Goal: Check status: Check status

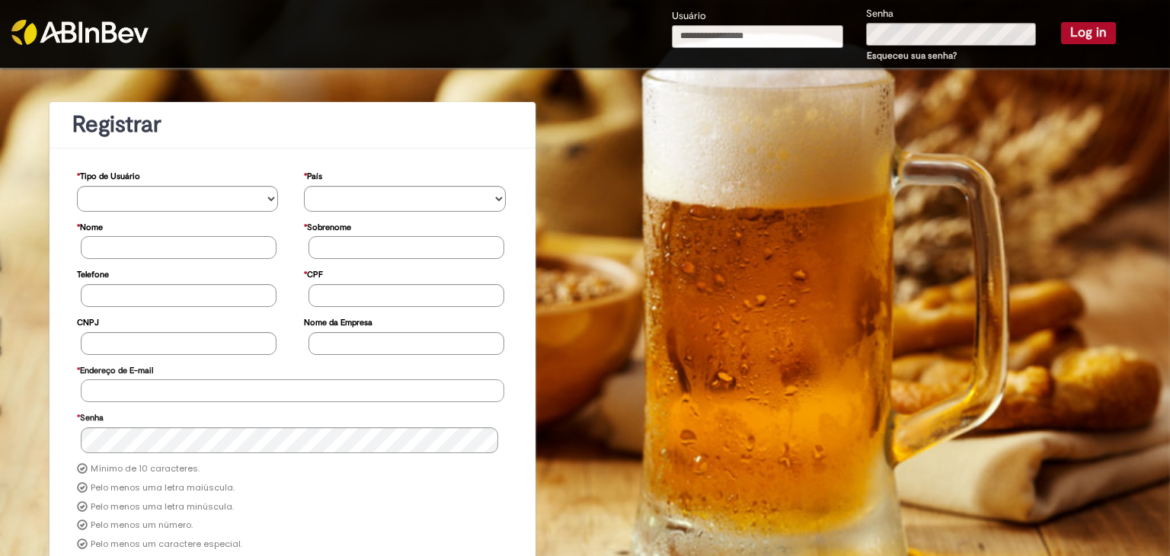
type input "**********"
click at [1081, 36] on button "Log in" at bounding box center [1088, 32] width 55 height 21
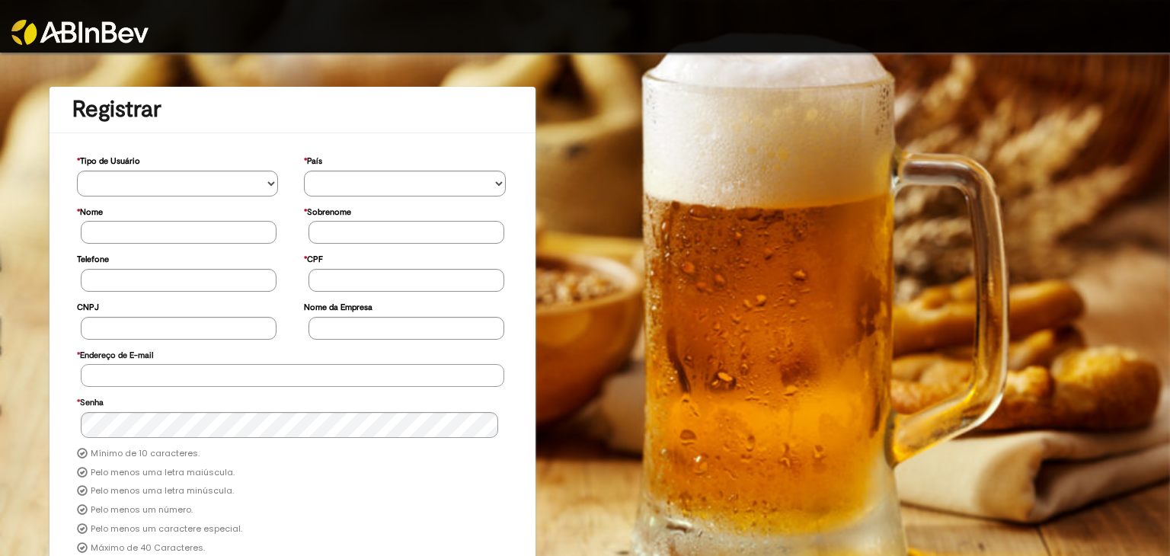
type input "**********"
click at [137, 34] on img at bounding box center [79, 32] width 137 height 25
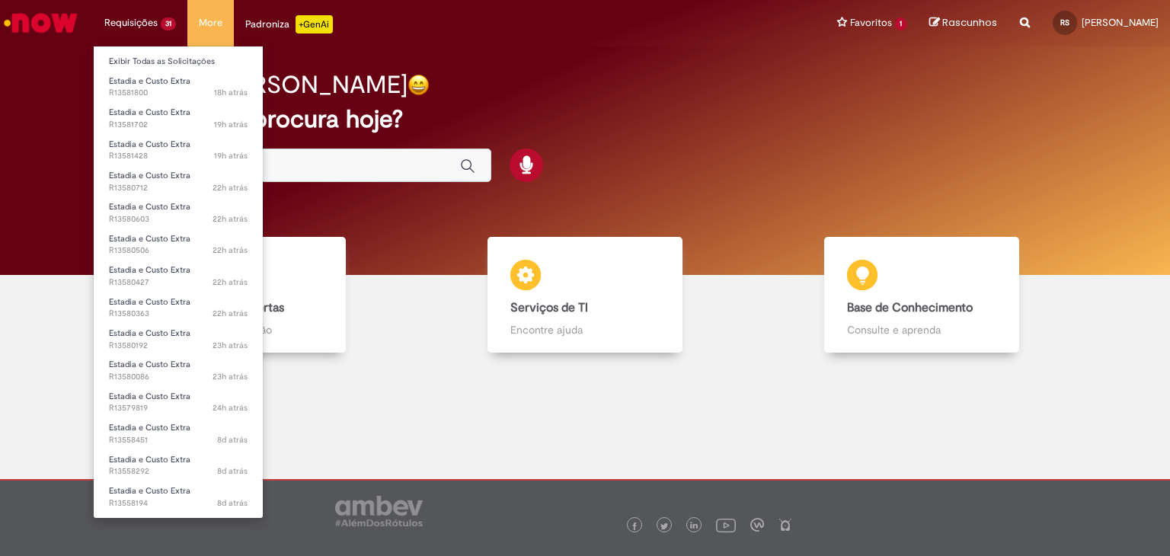
click at [159, 25] on li "Requisições 31 Exibir Todas as Solicitações Estadia e Custo Extra 18h atrás 18 …" at bounding box center [140, 23] width 94 height 46
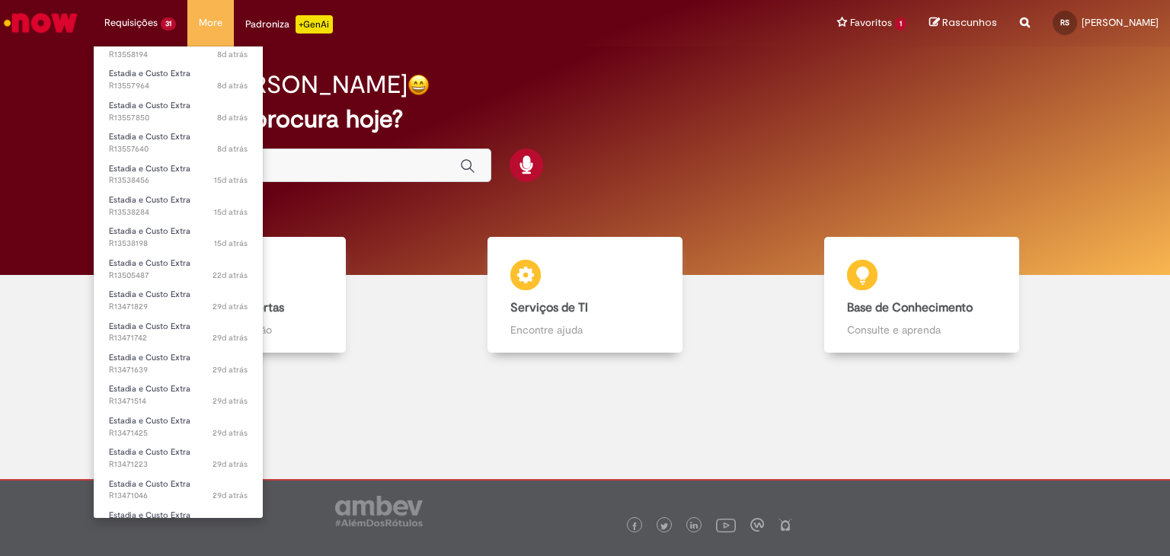
scroll to position [534, 0]
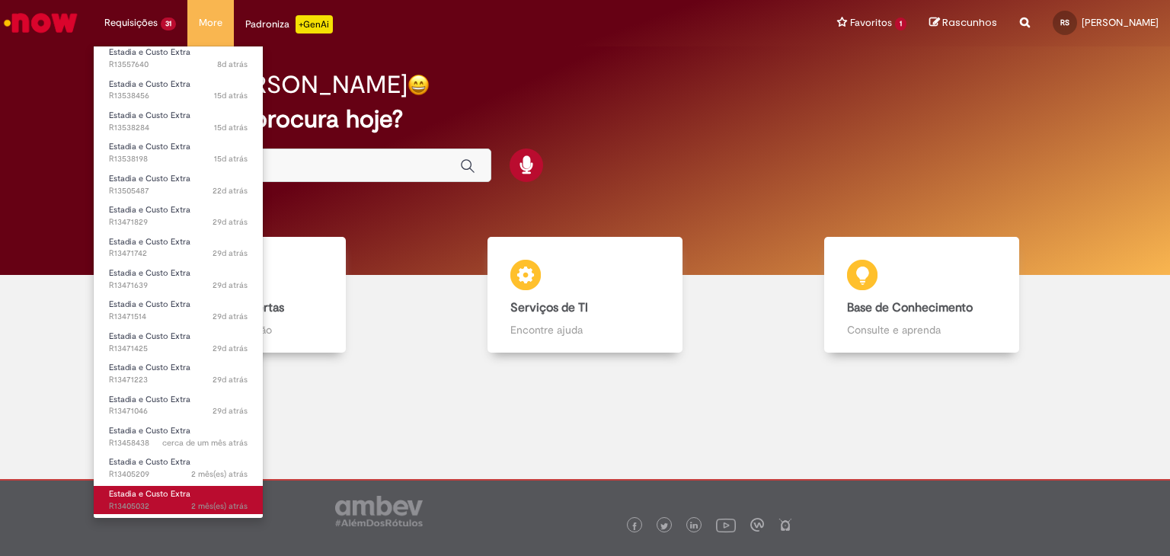
click at [174, 503] on span "2 mês(es) atrás 2 meses atrás R13405032" at bounding box center [178, 506] width 139 height 12
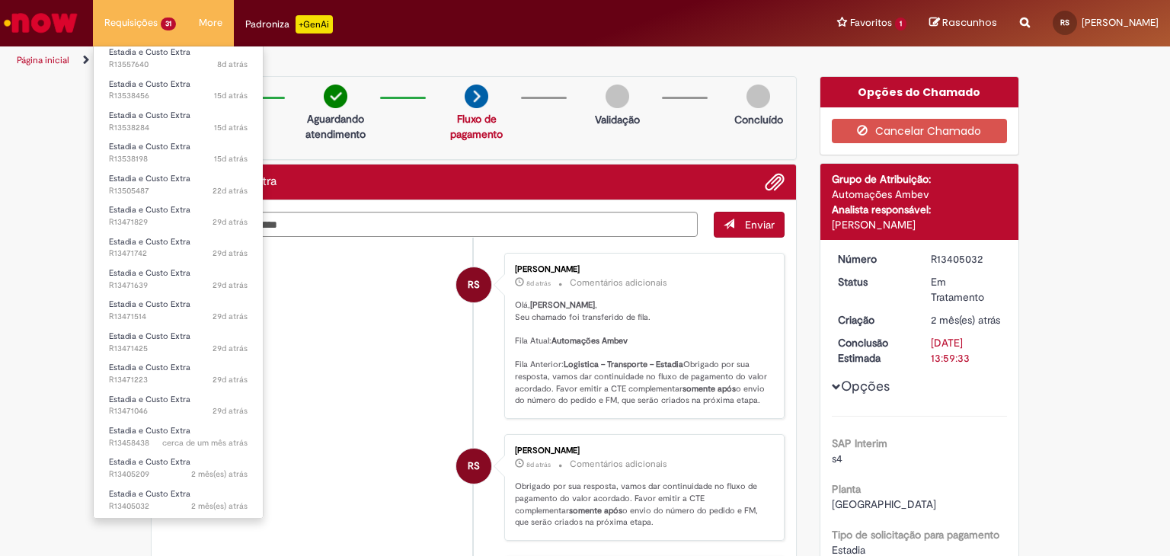
click at [142, 24] on li "Requisições 31 Exibir Todas as Solicitações Estadia e Custo Extra 18h atrás 18 …" at bounding box center [140, 23] width 94 height 46
click at [181, 464] on span "Estadia e Custo Extra" at bounding box center [150, 461] width 82 height 11
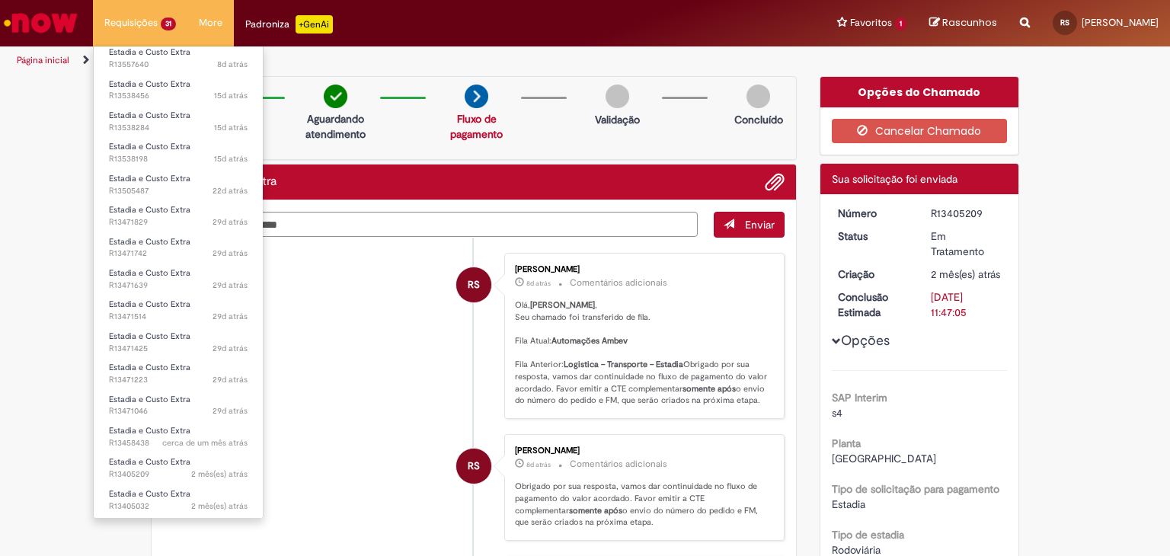
click at [148, 27] on li "Requisições 31 Exibir Todas as Solicitações Estadia e Custo Extra 18h atrás 18 …" at bounding box center [140, 23] width 94 height 46
click at [144, 25] on li "Requisições 31 Exibir Todas as Solicitações Estadia e Custo Extra 18h atrás 18 …" at bounding box center [140, 23] width 94 height 46
click at [163, 498] on link "Estadia e Custo Extra 2 mês(es) atrás 2 meses atrás R13405032" at bounding box center [178, 500] width 169 height 28
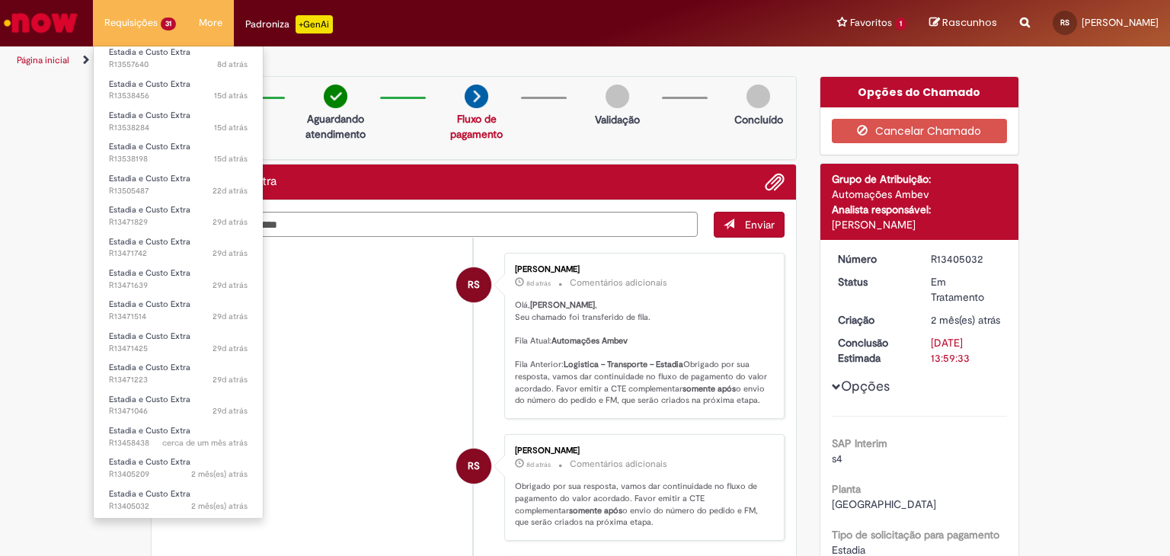
click at [135, 31] on li "Requisições 31 Exibir Todas as Solicitações Estadia e Custo Extra 18h atrás 18 …" at bounding box center [140, 23] width 94 height 46
click at [170, 430] on span "Estadia e Custo Extra" at bounding box center [150, 430] width 82 height 11
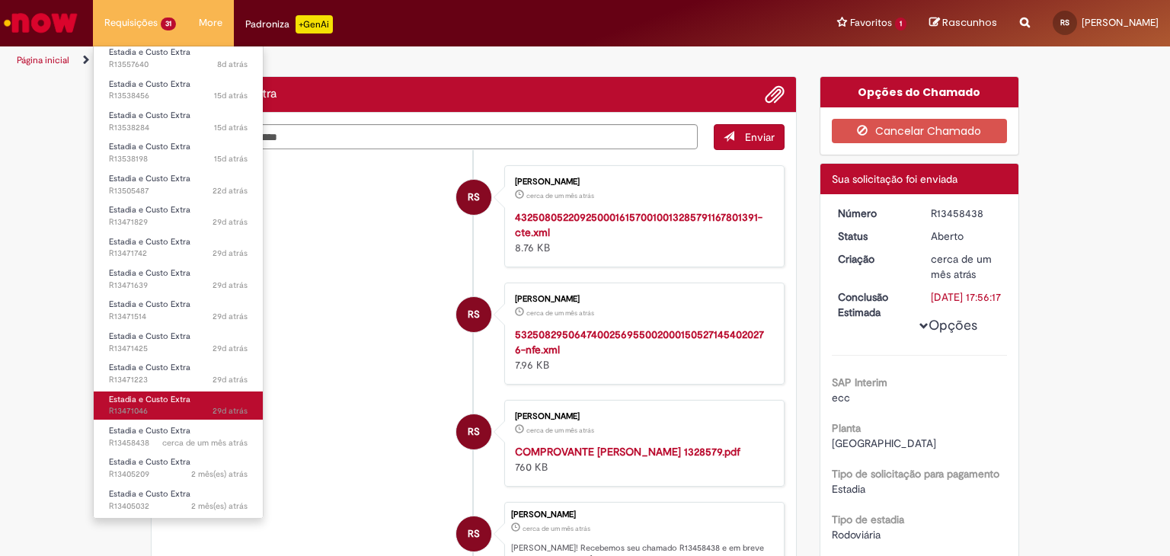
click at [165, 407] on span "29d atrás 29 dias atrás R13471046" at bounding box center [178, 411] width 139 height 12
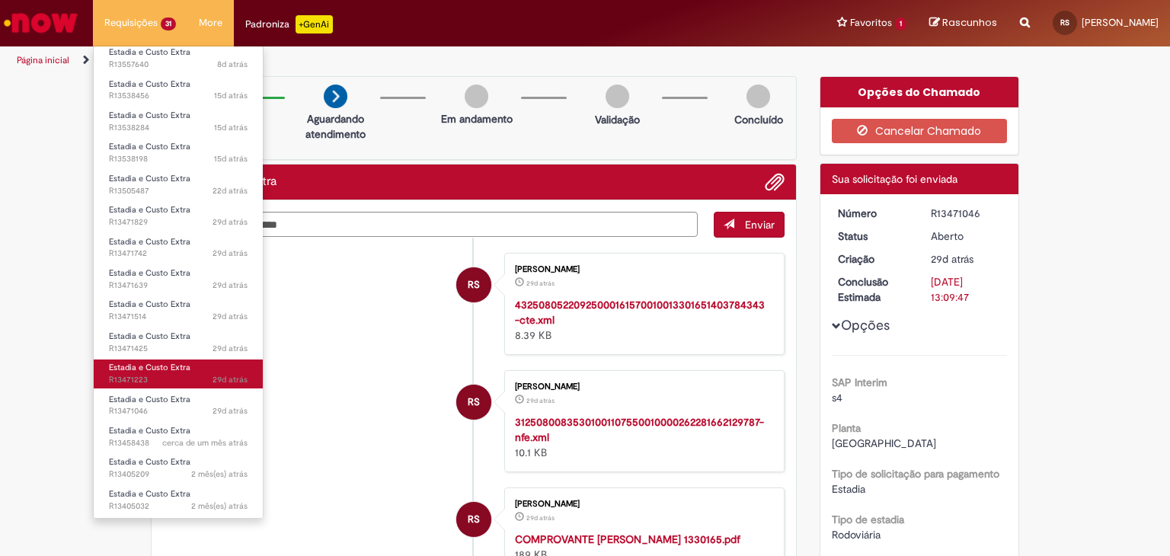
click at [180, 376] on span "29d atrás 29 dias atrás R13471223" at bounding box center [178, 380] width 139 height 12
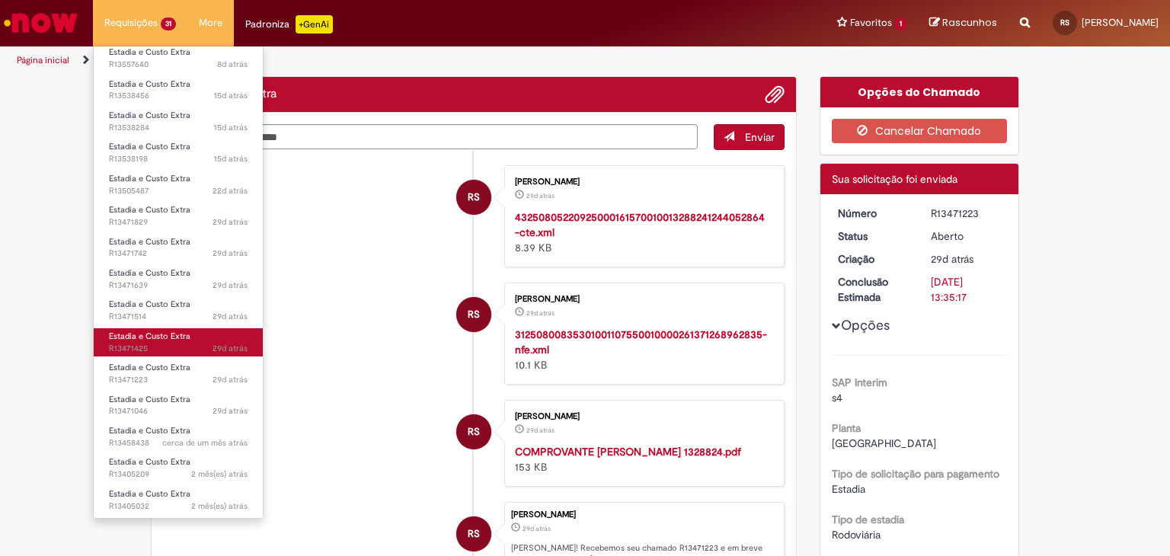
click at [180, 344] on span "29d atrás 29 dias atrás R13471425" at bounding box center [178, 349] width 139 height 12
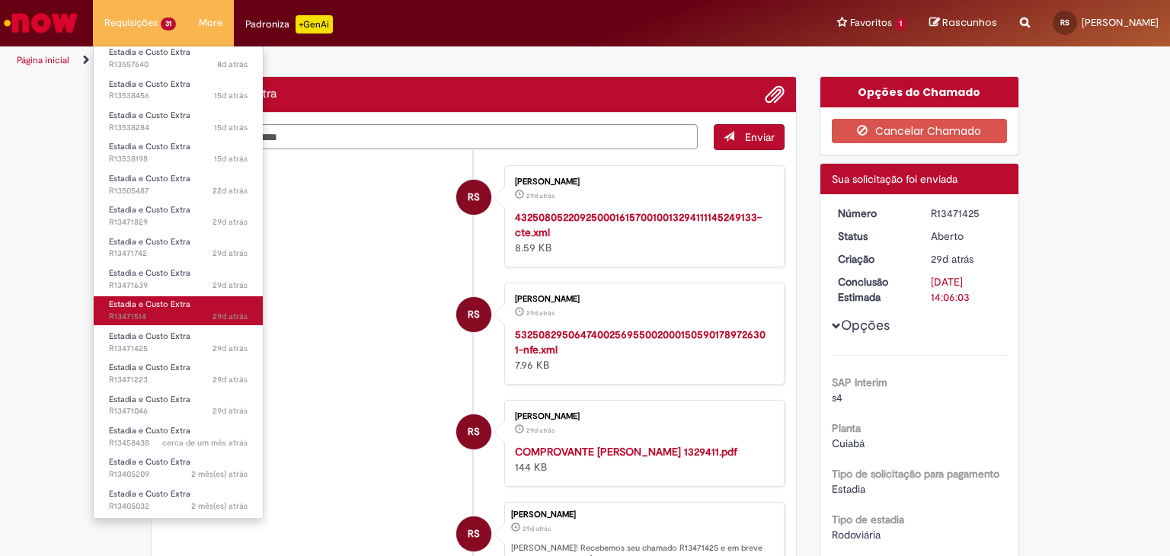
click at [177, 316] on span "29d atrás 29 dias atrás R13471514" at bounding box center [178, 317] width 139 height 12
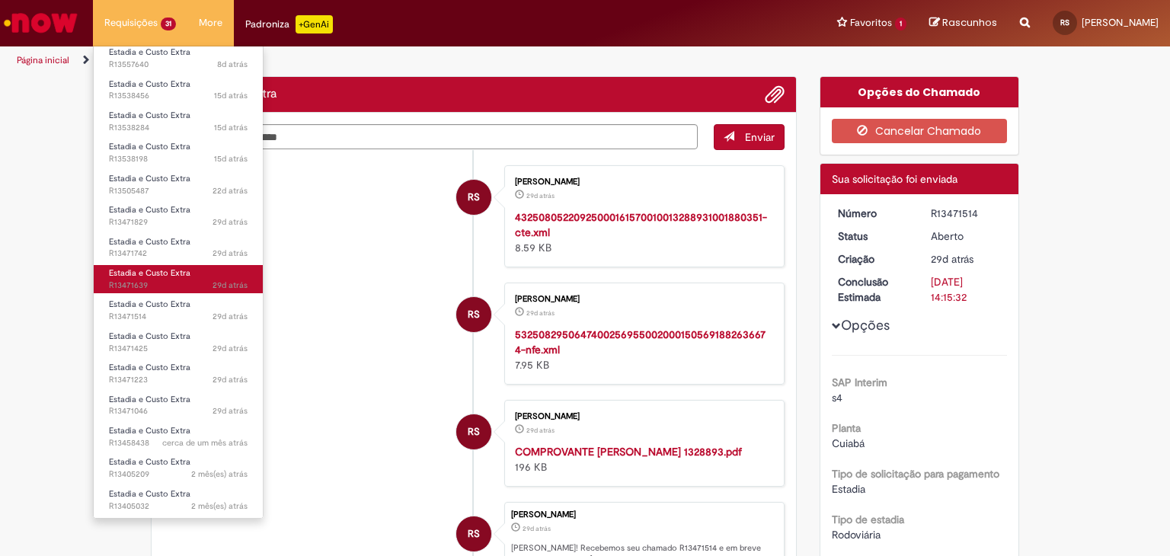
click at [176, 280] on span "29d atrás 29 dias atrás R13471639" at bounding box center [178, 286] width 139 height 12
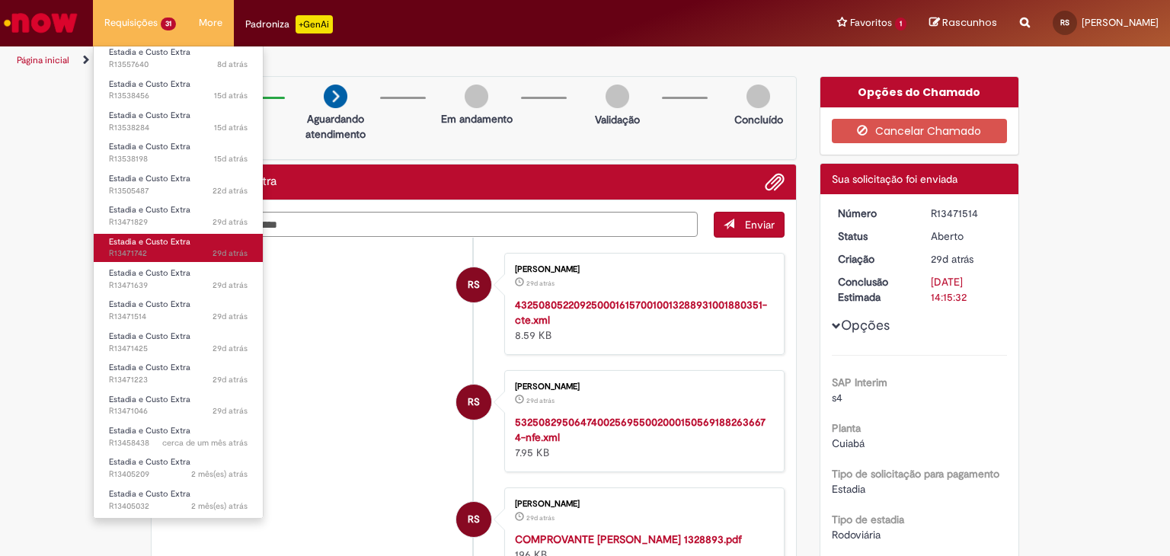
click at [174, 245] on span "Estadia e Custo Extra" at bounding box center [150, 241] width 82 height 11
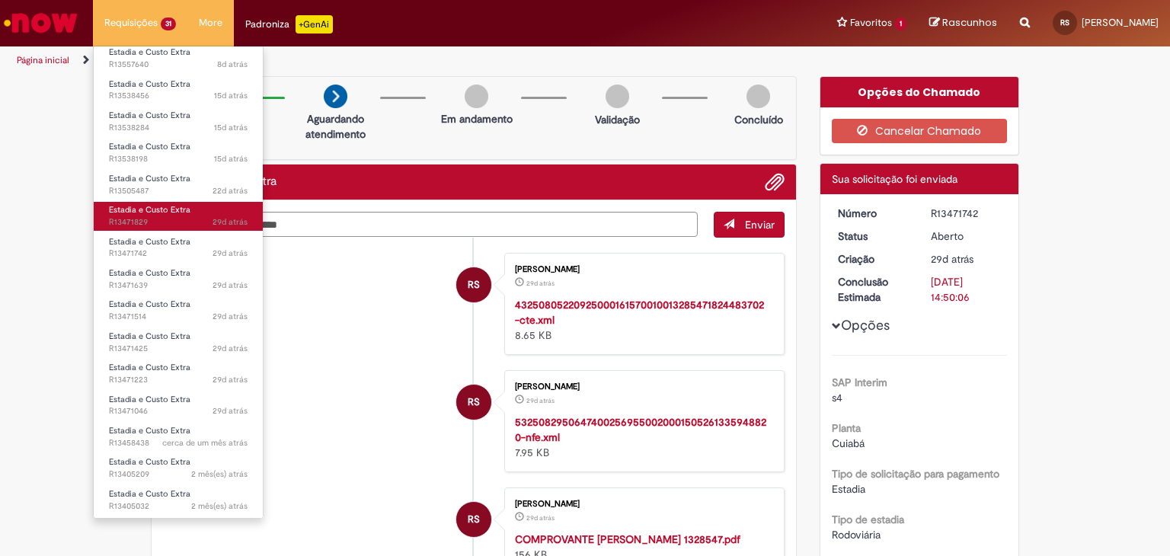
click at [180, 219] on span "29d atrás 29 dias atrás R13471829" at bounding box center [178, 222] width 139 height 12
